Goal: Task Accomplishment & Management: Manage account settings

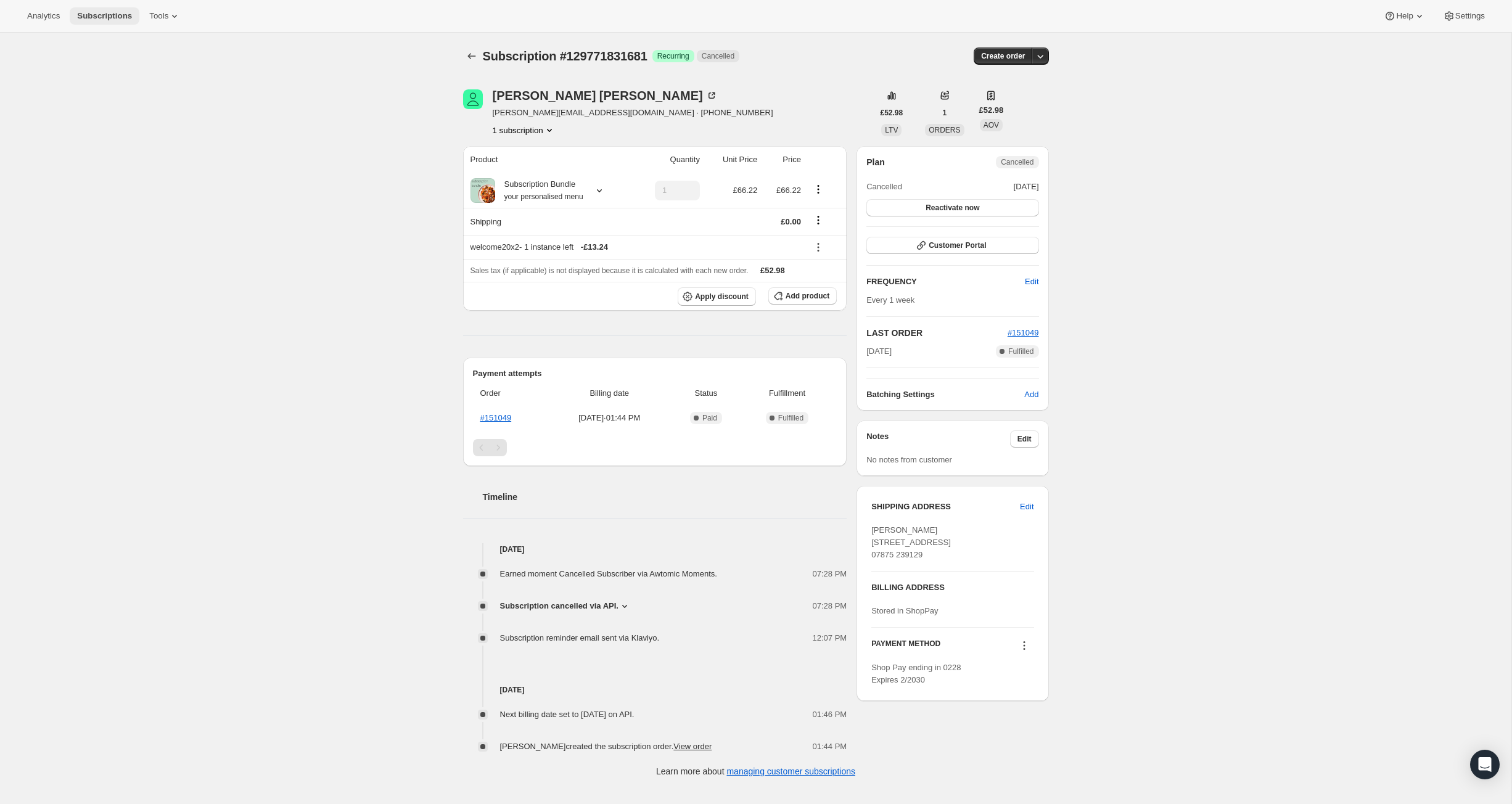
click at [132, 20] on span "Subscriptions" at bounding box center [105, 16] width 55 height 10
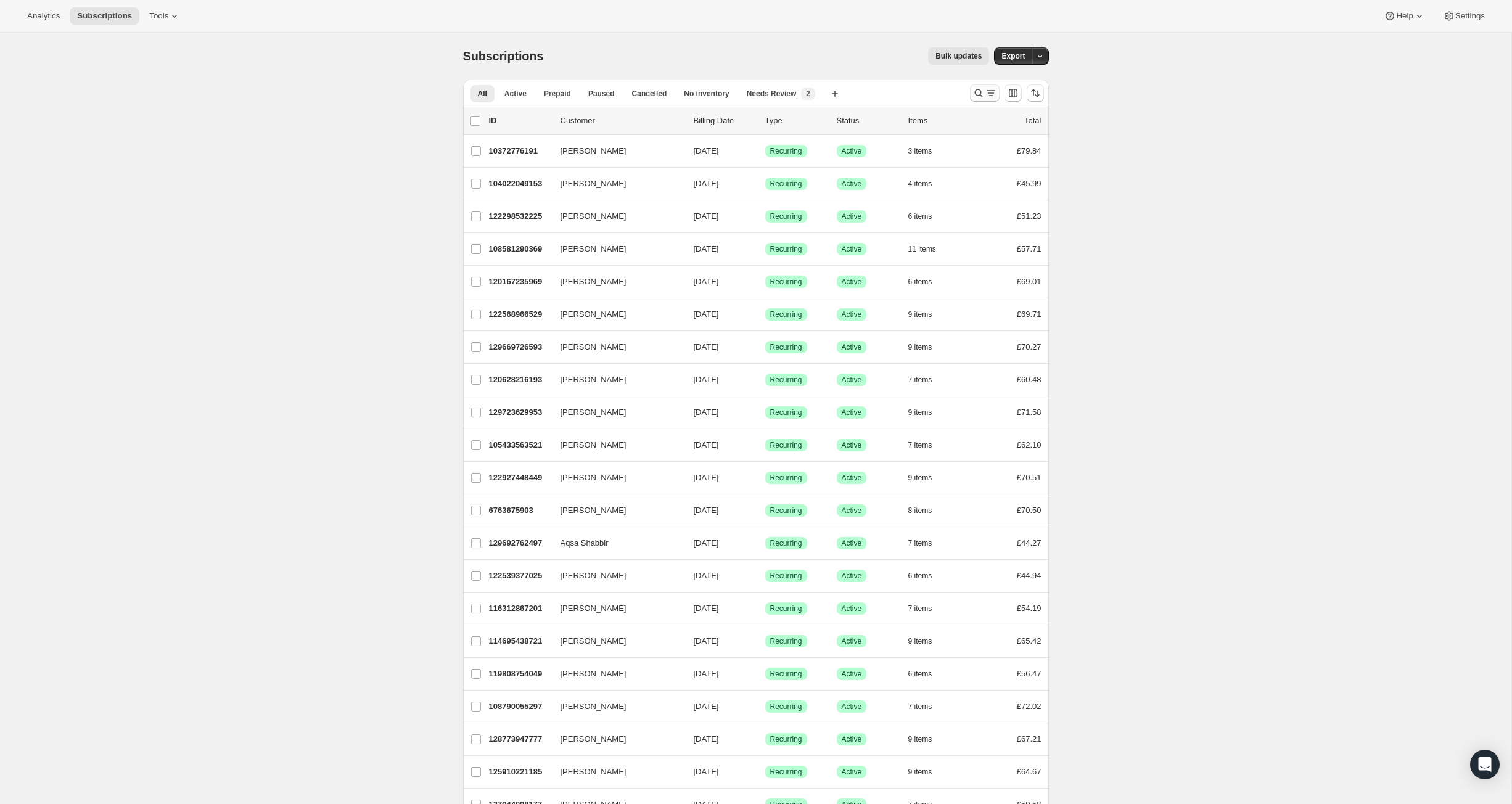
click at [984, 99] on icon "Search and filter results" at bounding box center [978, 93] width 12 height 12
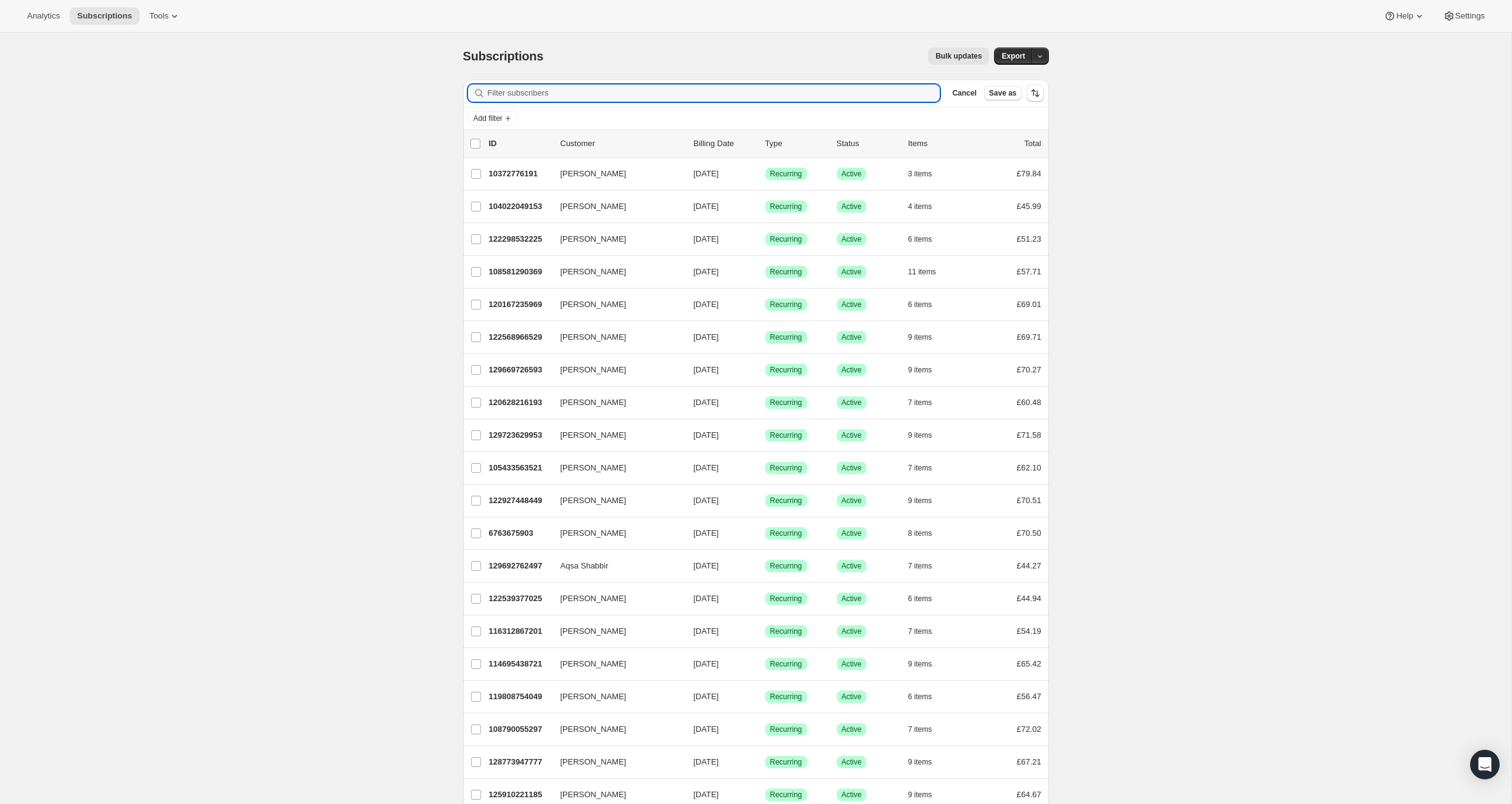
paste input "[EMAIL_ADDRESS][DOMAIN_NAME]"
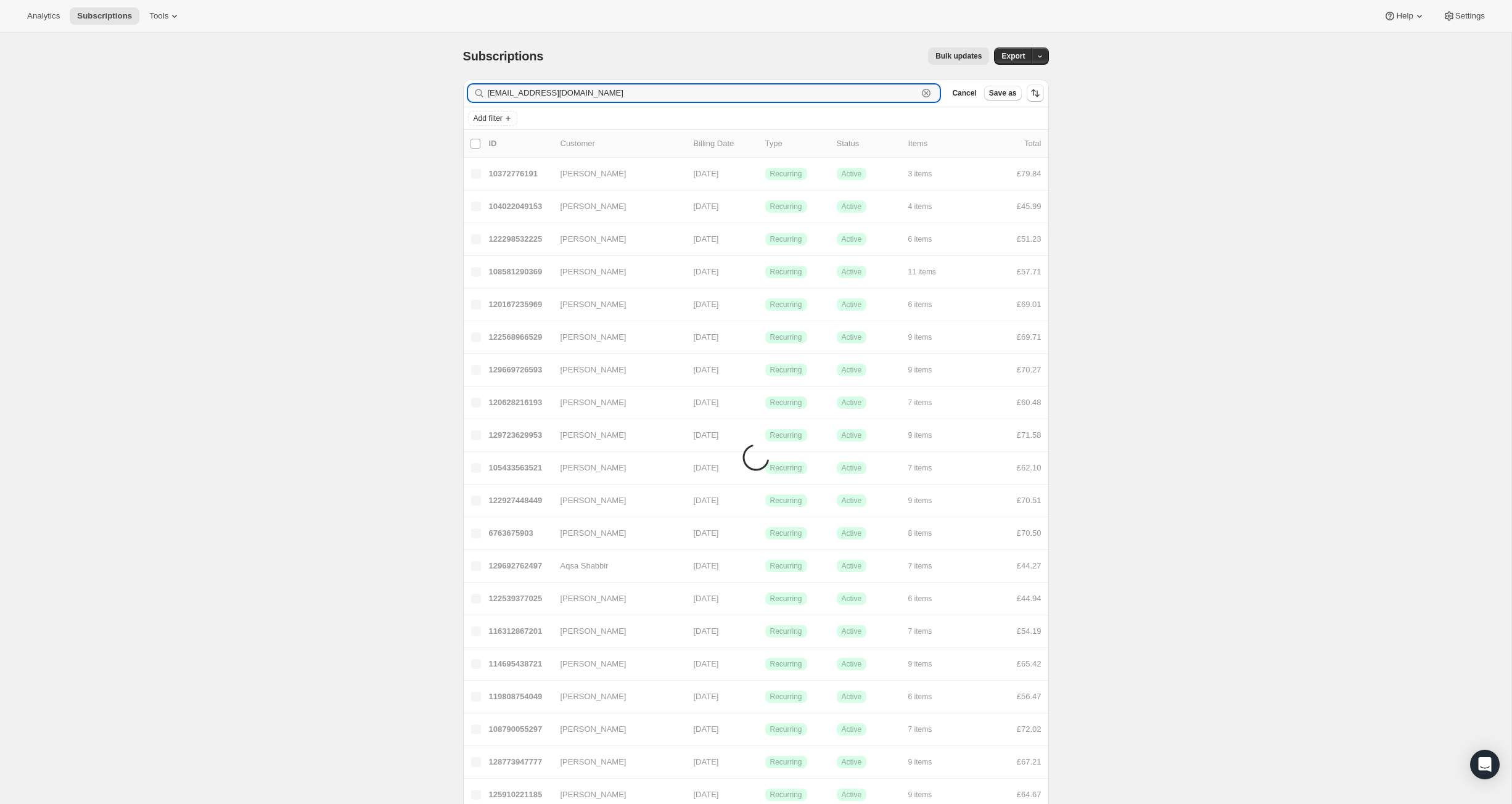
type input "[EMAIL_ADDRESS][DOMAIN_NAME]"
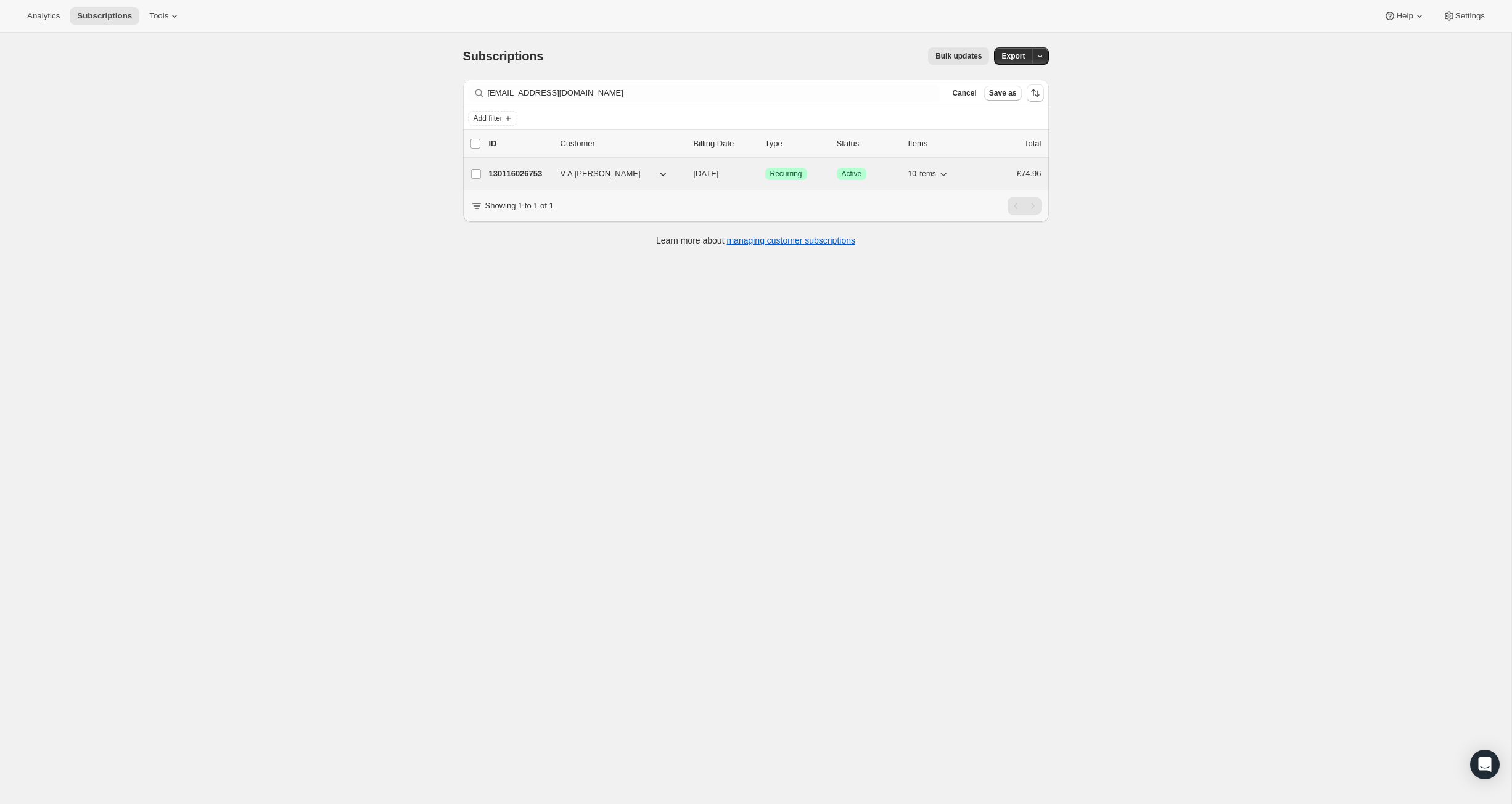
click at [496, 180] on p "130116026753" at bounding box center [519, 174] width 61 height 12
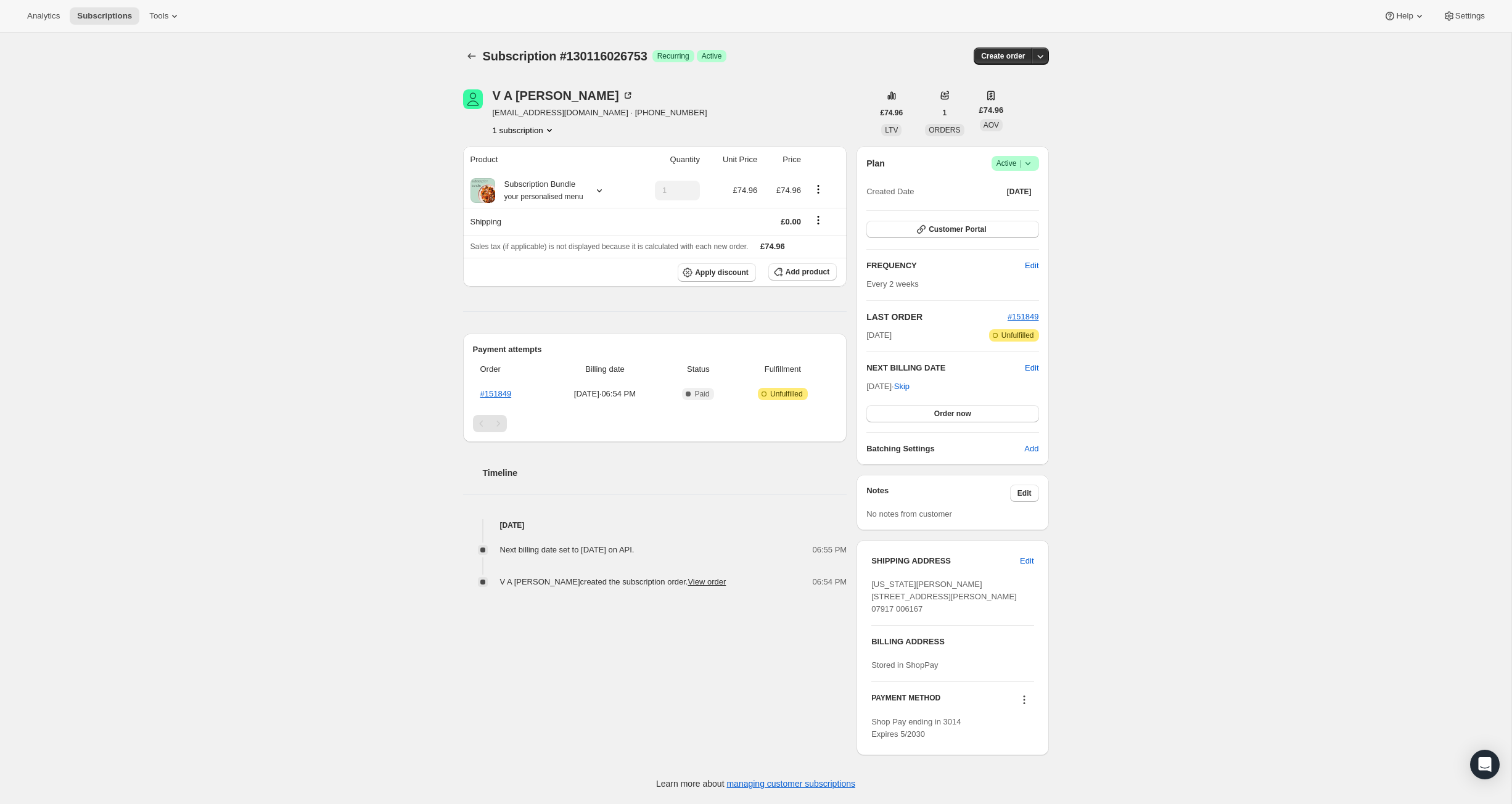
click at [1034, 170] on icon at bounding box center [1027, 163] width 12 height 12
click at [1044, 214] on span "Pause subscription" at bounding box center [1019, 209] width 68 height 9
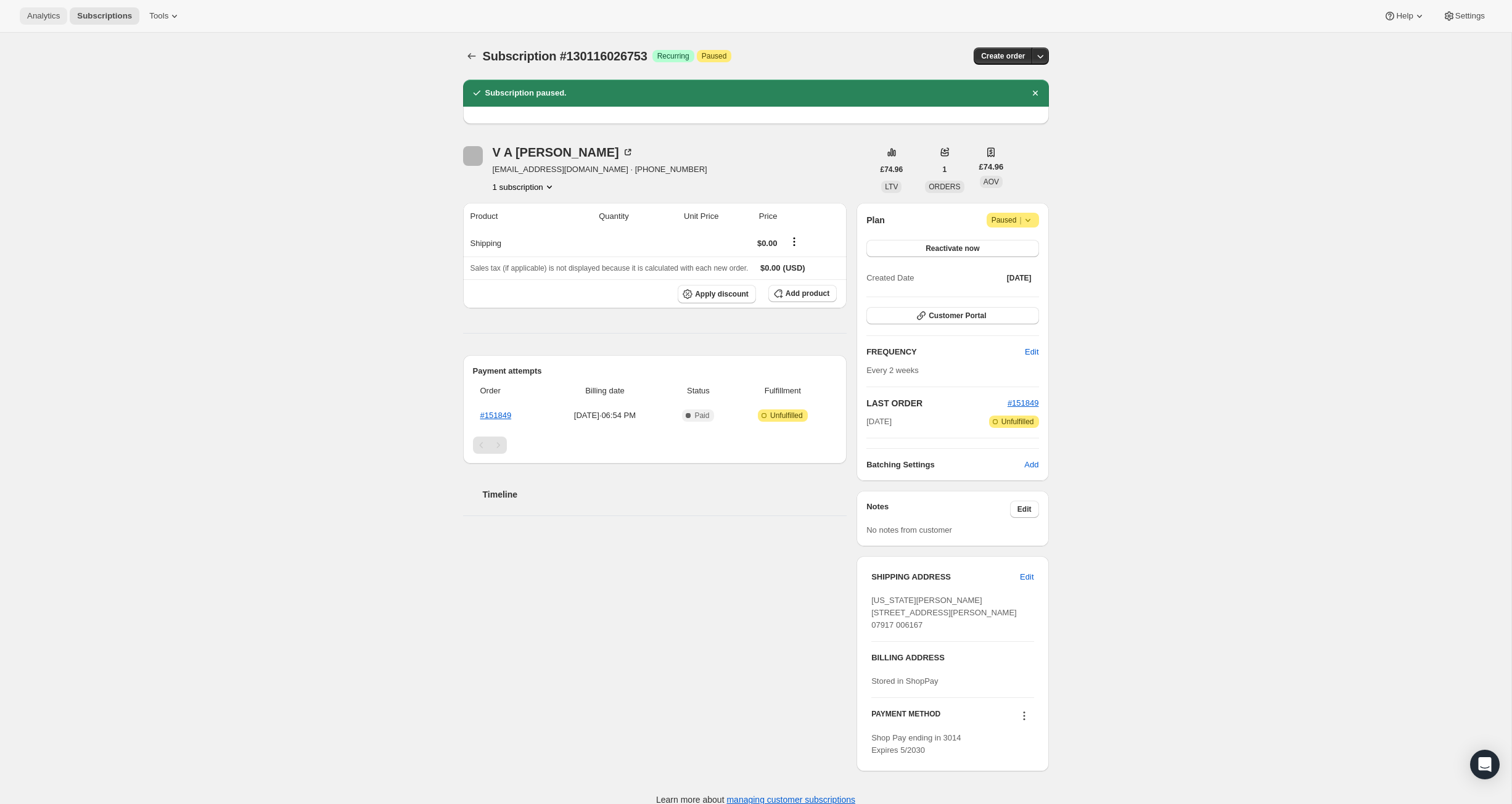
click at [59, 17] on span "Analytics" at bounding box center [43, 16] width 33 height 10
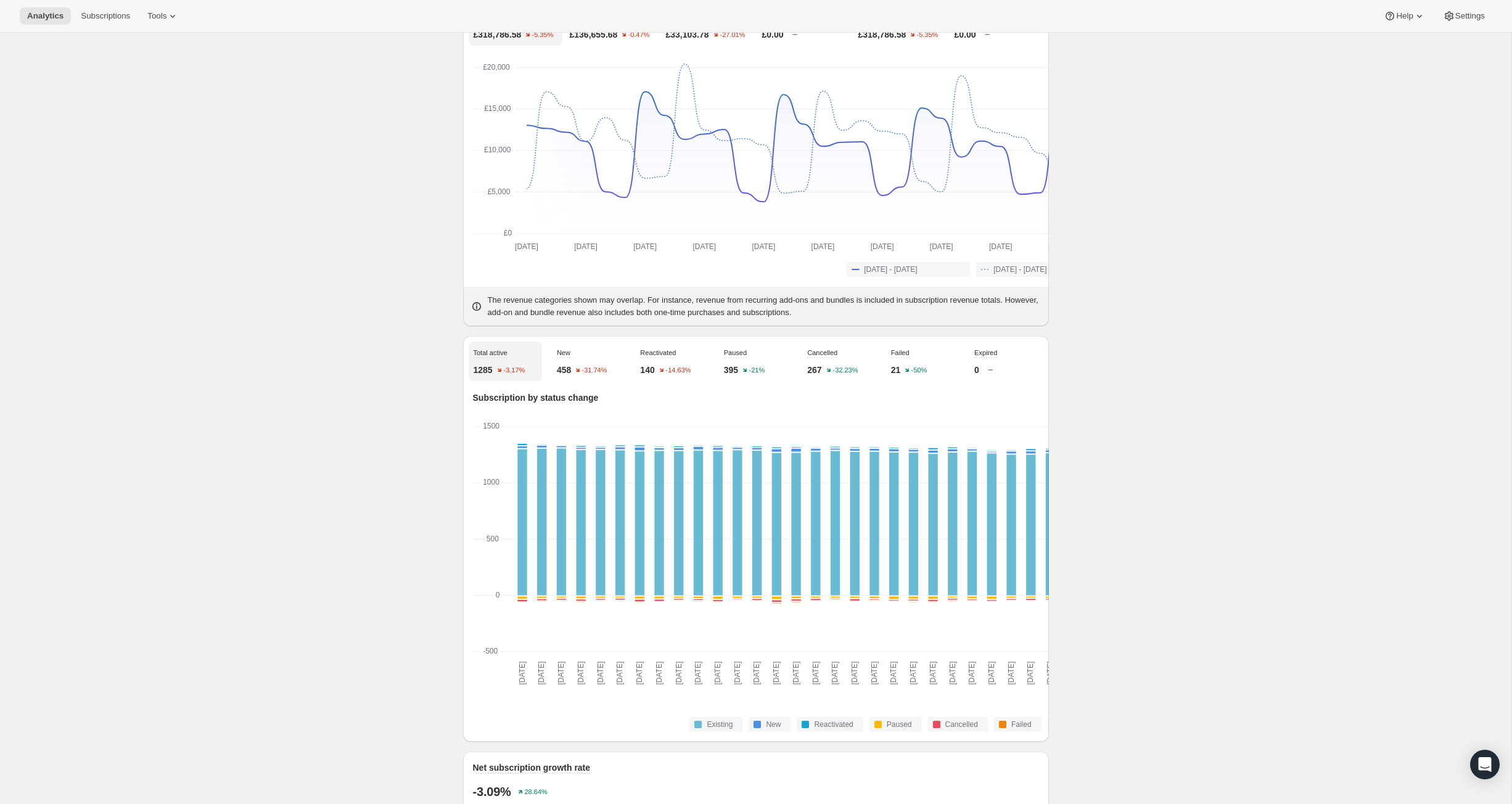
scroll to position [145, 0]
